Goal: Information Seeking & Learning: Learn about a topic

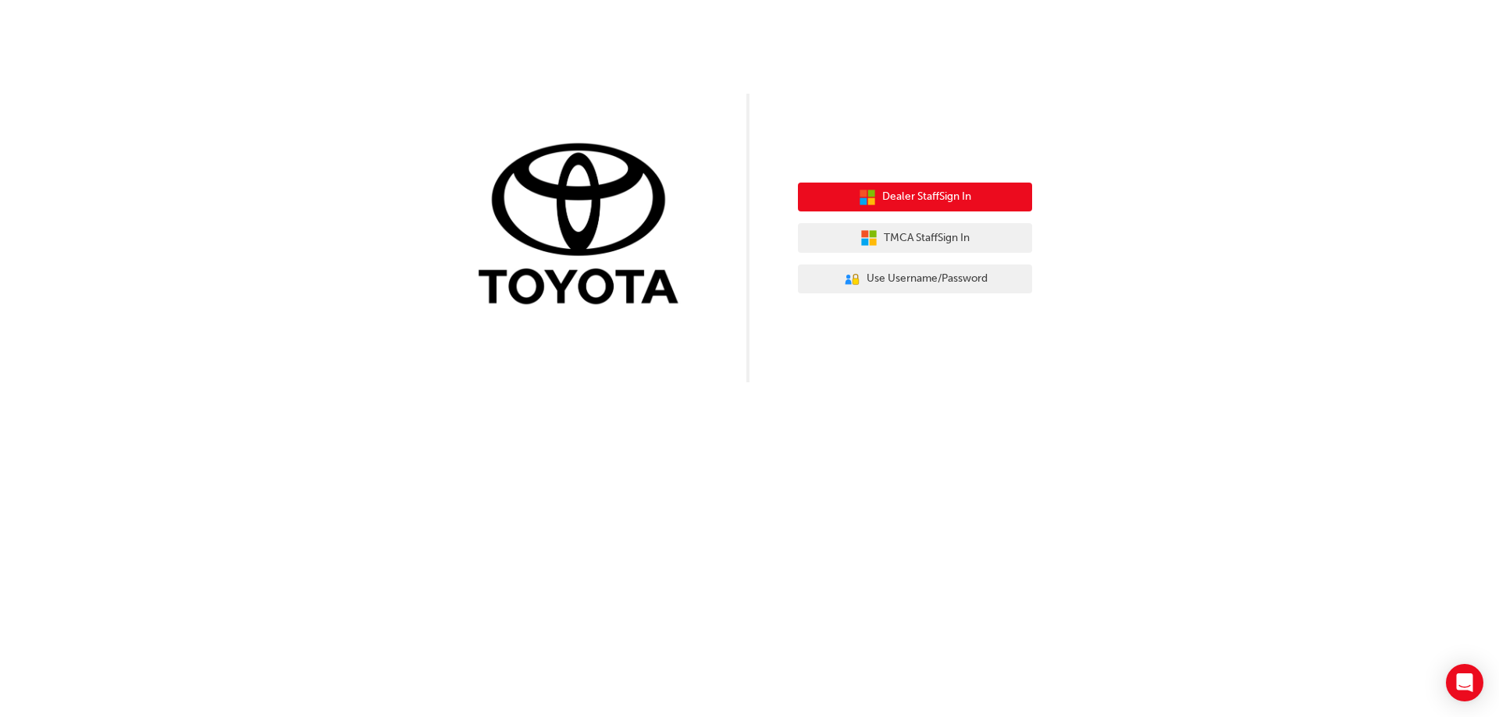
click at [948, 196] on span "Dealer Staff Sign In" at bounding box center [926, 197] width 89 height 18
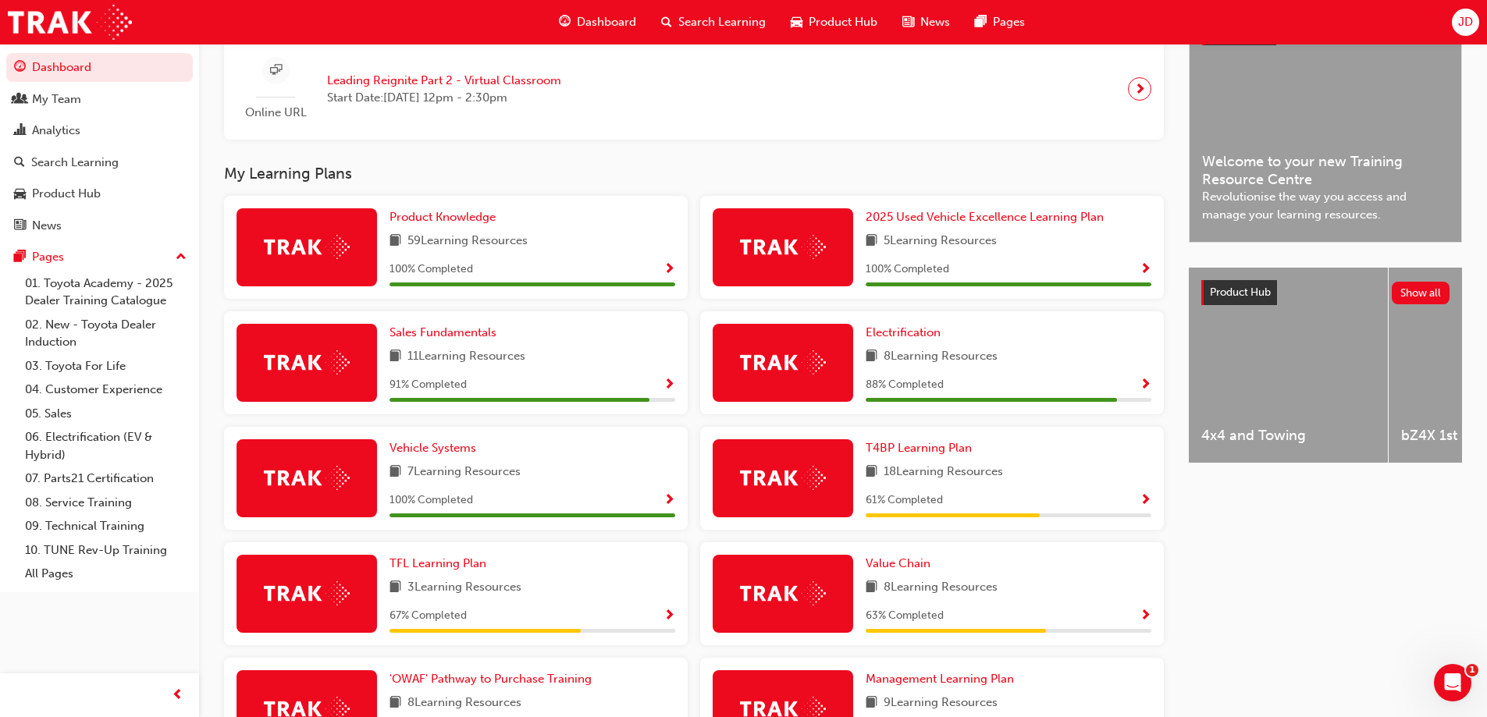
scroll to position [453, 0]
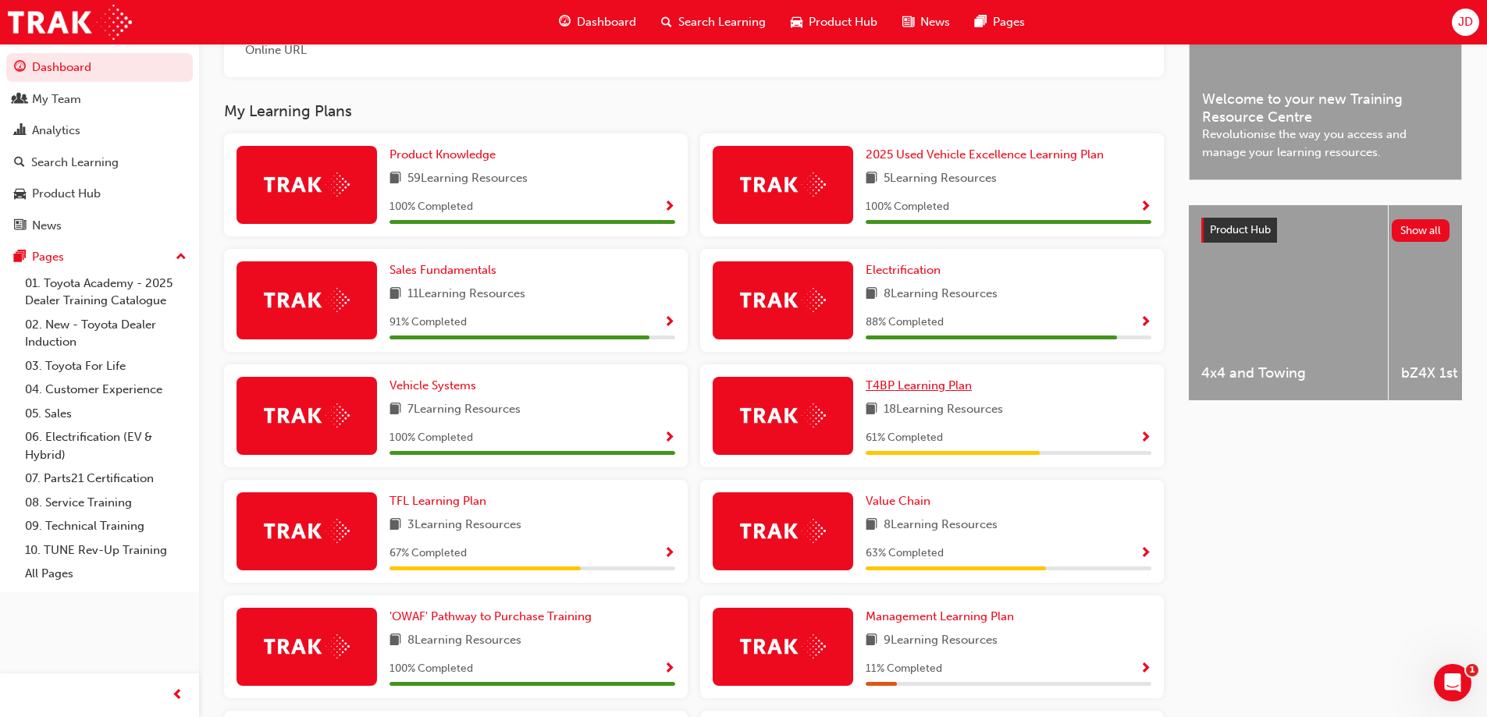
click at [928, 384] on link "T4BP Learning Plan" at bounding box center [922, 386] width 112 height 18
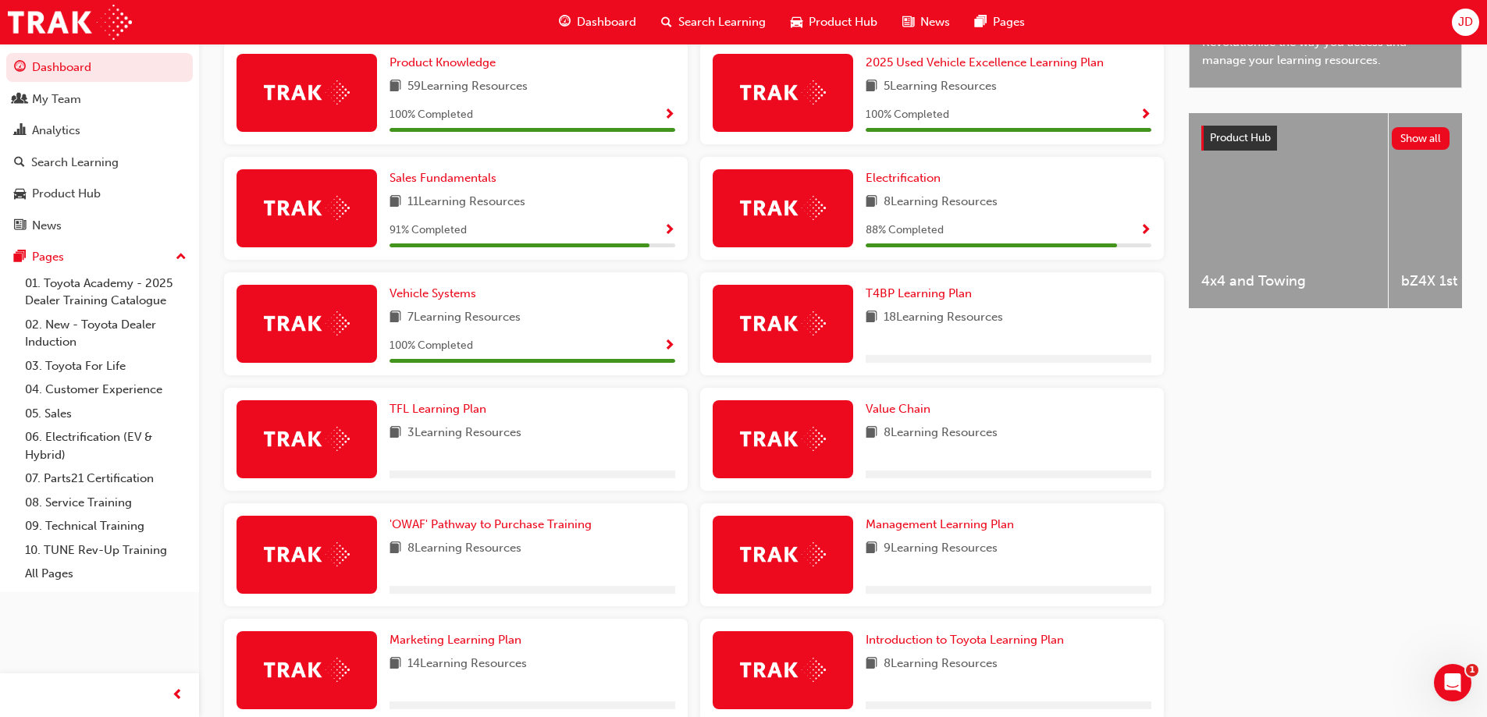
scroll to position [476, 0]
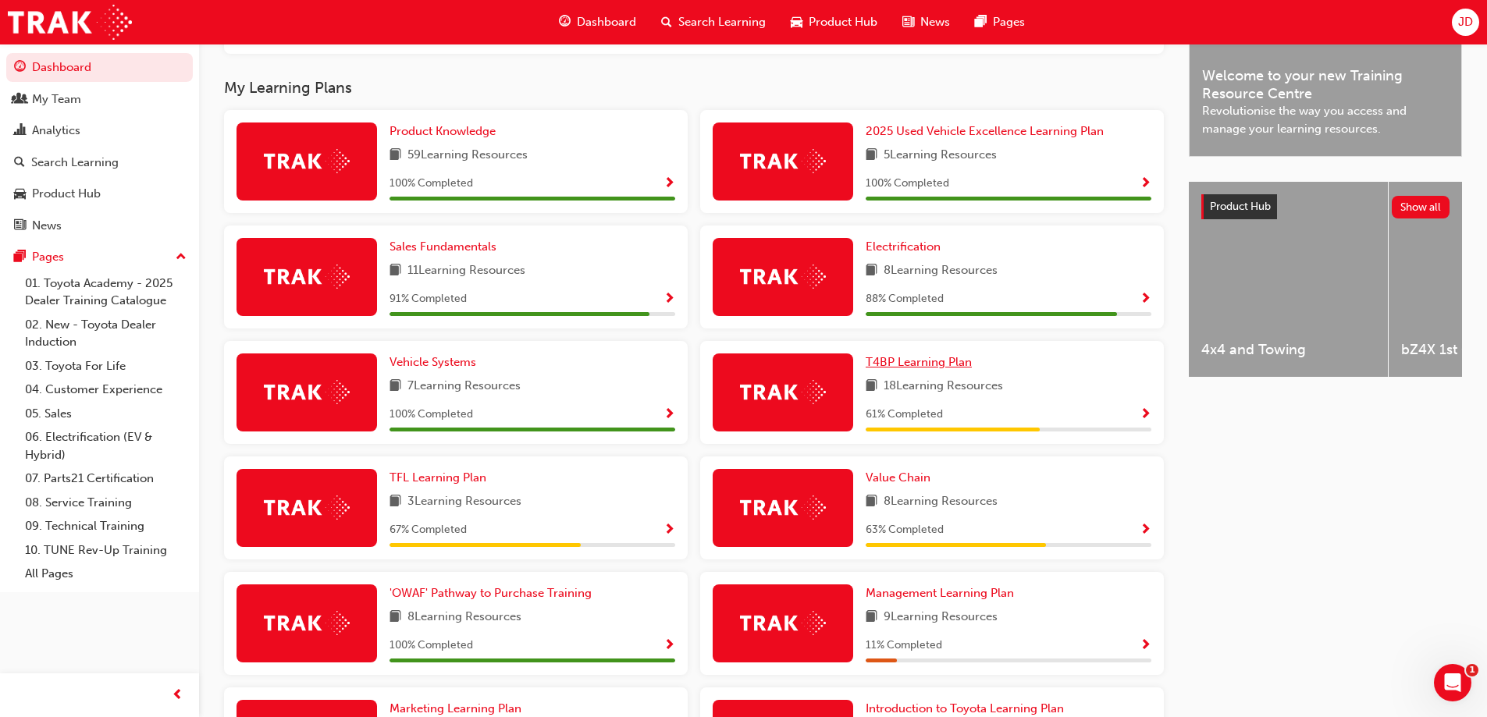
click at [930, 366] on span "T4BP Learning Plan" at bounding box center [919, 362] width 106 height 14
